Goal: Task Accomplishment & Management: Use online tool/utility

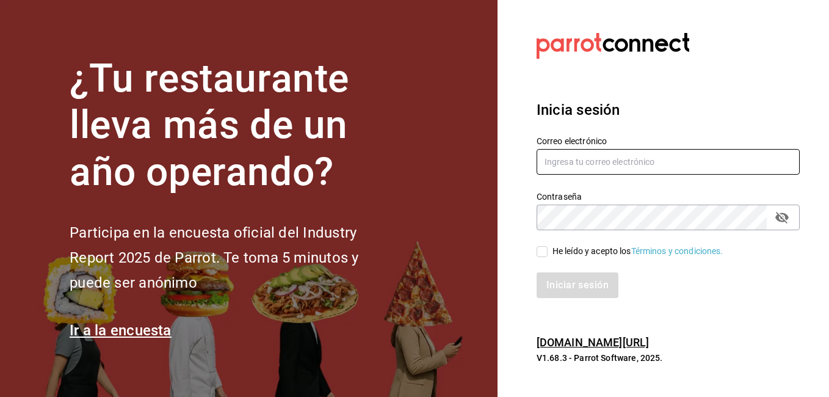
type input "[PERSON_NAME][EMAIL_ADDRESS][PERSON_NAME][DOMAIN_NAME]"
click at [548, 248] on span "He leído y acepto los Términos y condiciones." at bounding box center [636, 251] width 176 height 13
click at [548, 248] on input "He leído y acepto los Términos y condiciones." at bounding box center [542, 251] width 11 height 11
checkbox input "true"
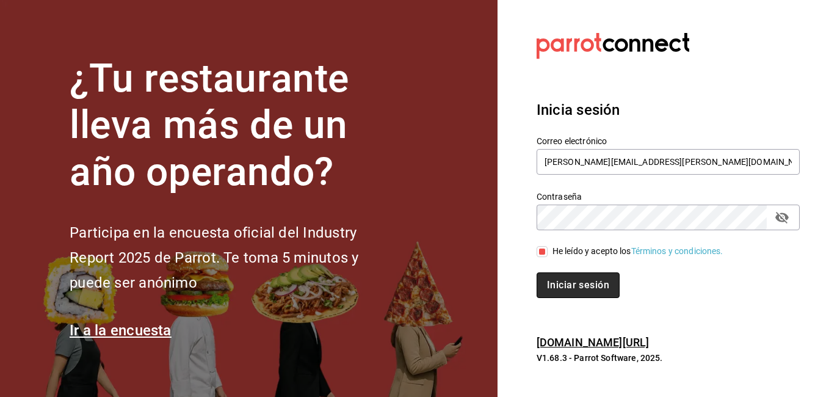
click at [575, 284] on button "Iniciar sesión" at bounding box center [578, 285] width 83 height 26
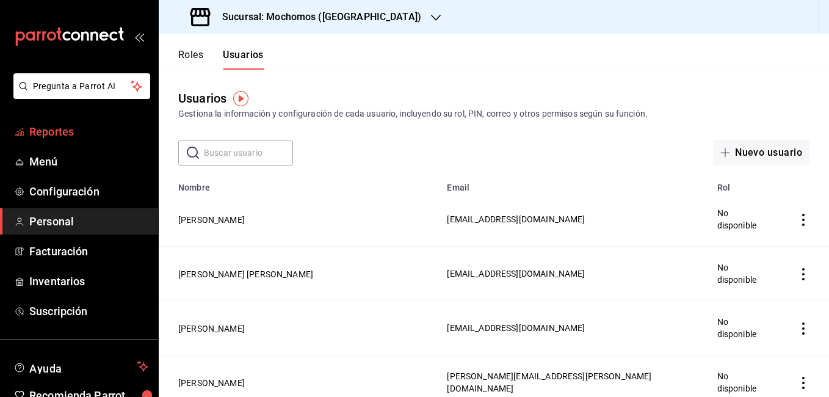
click at [68, 135] on span "Reportes" at bounding box center [88, 131] width 119 height 16
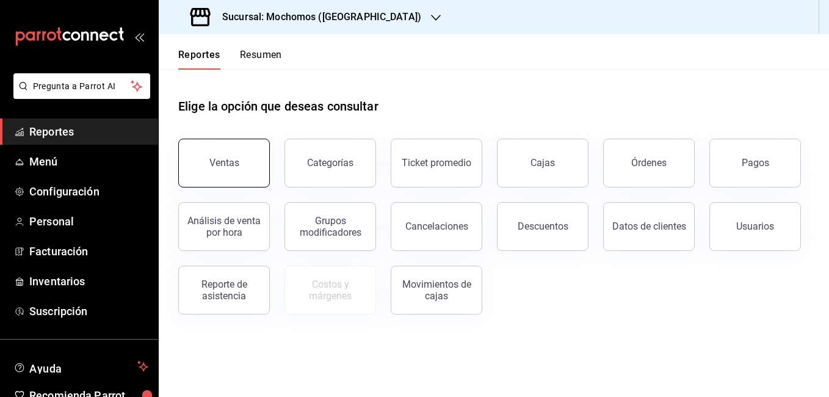
click at [210, 159] on div "Ventas" at bounding box center [224, 163] width 30 height 12
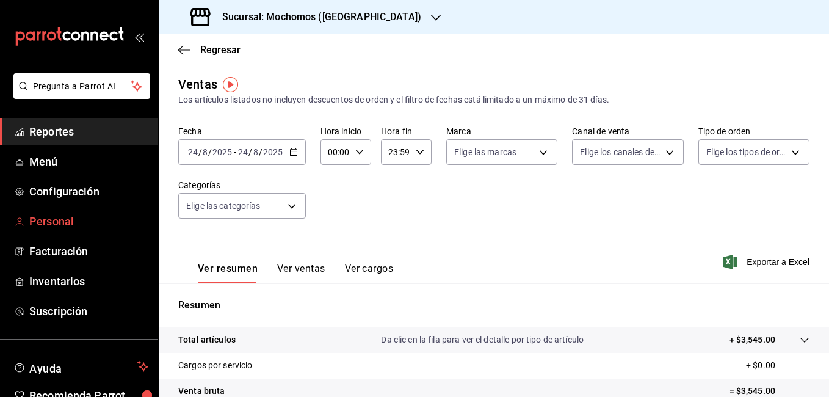
click at [61, 216] on span "Personal" at bounding box center [88, 221] width 119 height 16
